Goal: Information Seeking & Learning: Learn about a topic

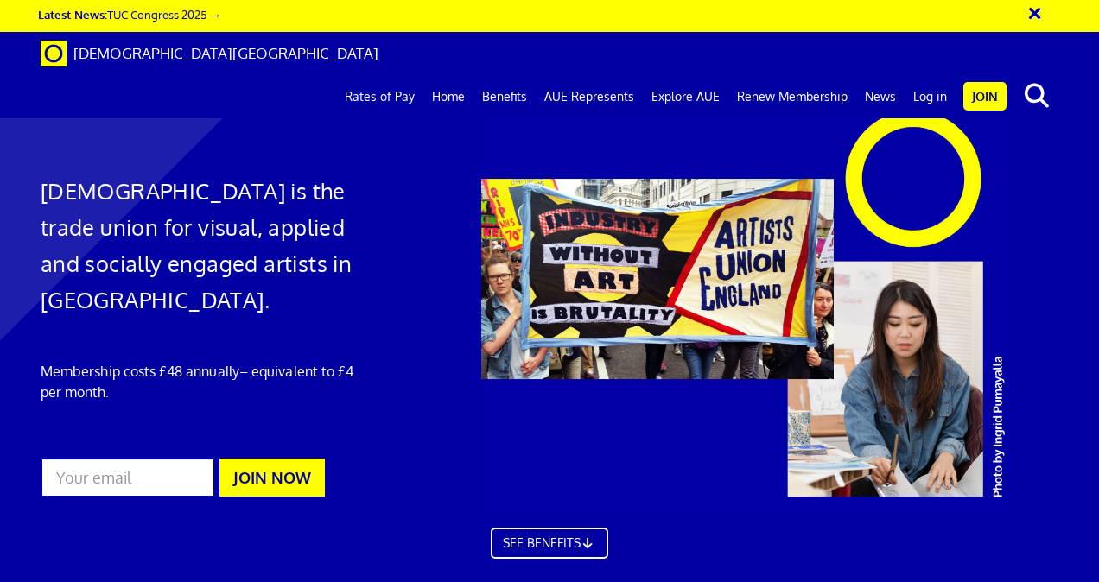
scroll to position [2510, 0]
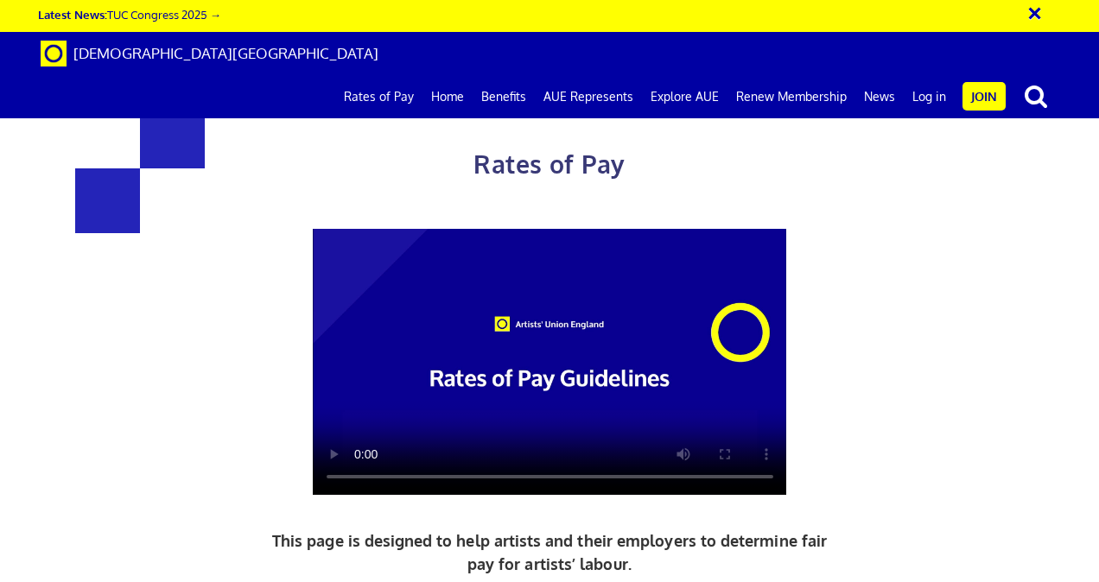
scroll to position [206, 0]
click at [584, 229] on video at bounding box center [550, 362] width 474 height 267
